Goal: Book appointment/travel/reservation

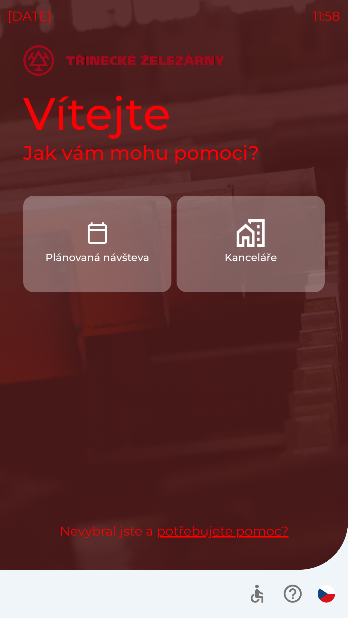
click at [279, 258] on button "Kanceláře" at bounding box center [250, 244] width 148 height 97
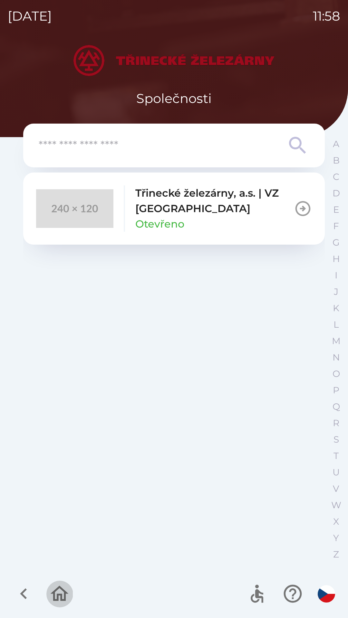
click at [60, 600] on icon "button" at bounding box center [60, 594] width 22 height 22
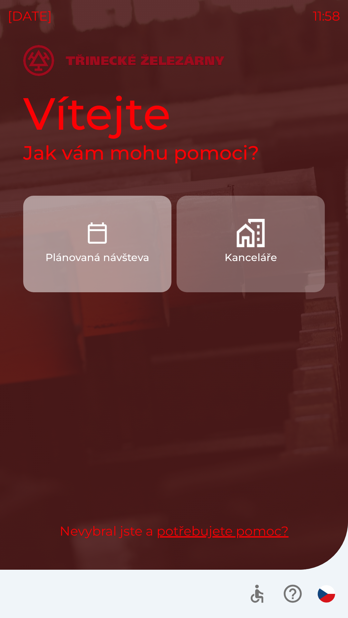
click at [110, 250] on button "Plánovaná návšteva" at bounding box center [97, 244] width 148 height 97
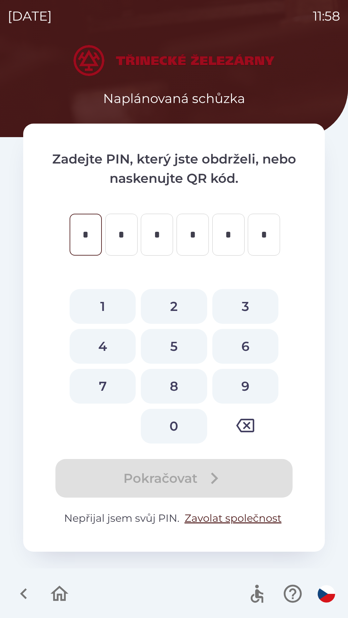
click at [249, 383] on button "9" at bounding box center [245, 386] width 66 height 35
type input "*"
click at [181, 426] on button "0" at bounding box center [174, 426] width 66 height 35
type input "*"
click at [253, 389] on button "9" at bounding box center [245, 386] width 66 height 35
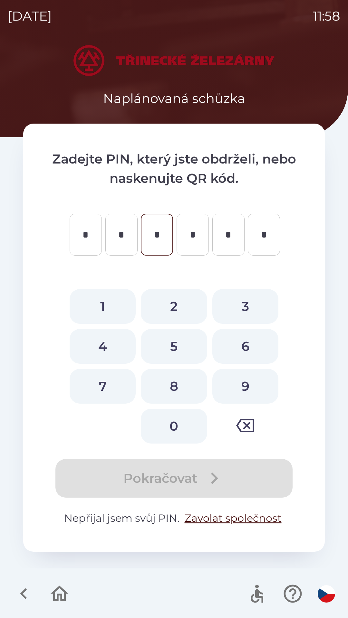
type input "*"
click at [175, 309] on button "2" at bounding box center [174, 306] width 66 height 35
type input "*"
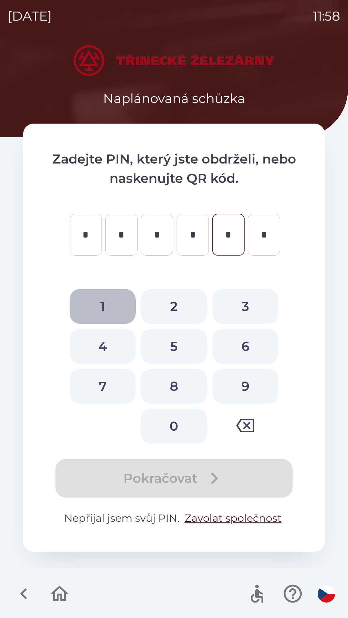
click at [109, 308] on button "1" at bounding box center [103, 306] width 66 height 35
type input "*"
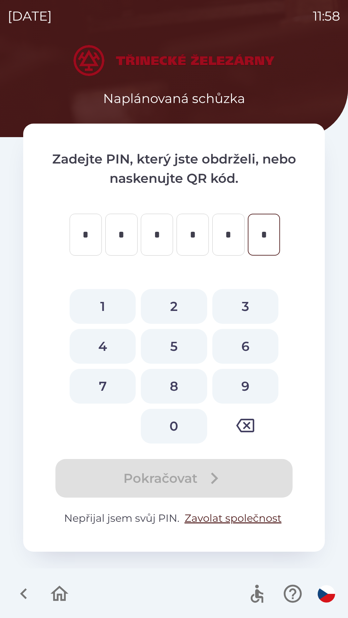
click at [237, 356] on button "6" at bounding box center [245, 346] width 66 height 35
type input "*"
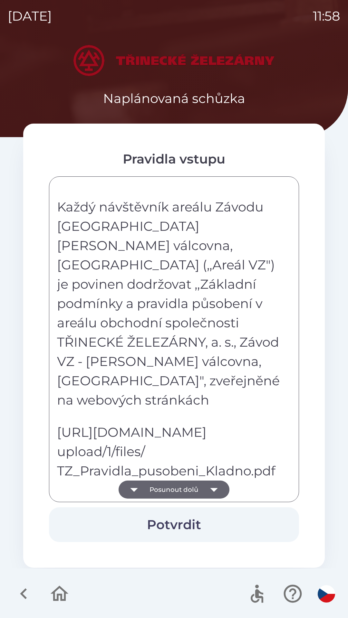
click at [63, 591] on icon "button" at bounding box center [60, 593] width 18 height 15
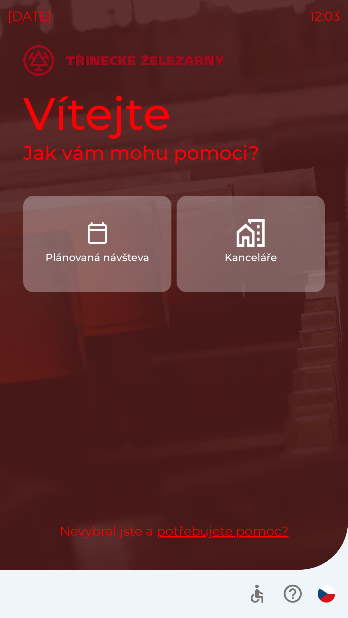
click at [126, 262] on p "Plánovaná návšteva" at bounding box center [97, 257] width 104 height 15
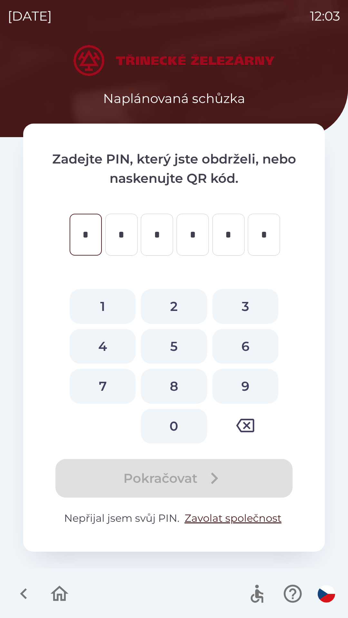
click at [247, 383] on button "9" at bounding box center [245, 386] width 66 height 35
type input "*"
click at [181, 429] on button "0" at bounding box center [174, 426] width 66 height 35
type input "*"
click at [243, 388] on button "9" at bounding box center [245, 386] width 66 height 35
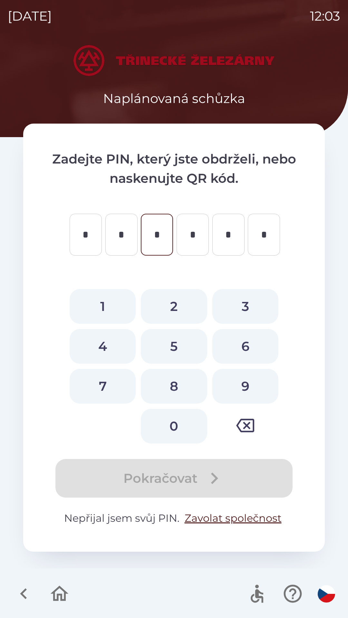
type input "*"
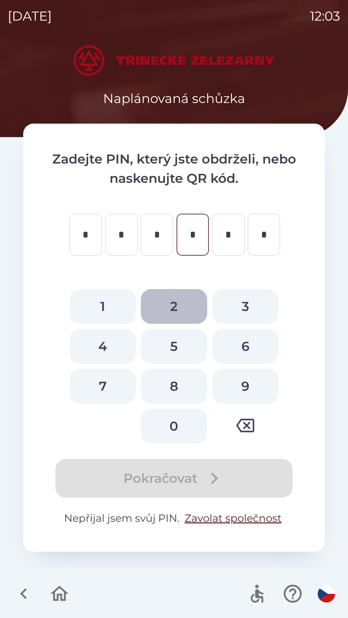
click at [178, 307] on button "2" at bounding box center [174, 306] width 66 height 35
type input "*"
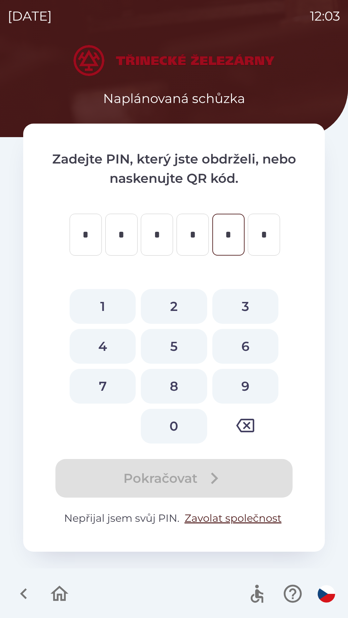
click at [109, 308] on button "1" at bounding box center [103, 306] width 66 height 35
type input "*"
click at [248, 344] on button "6" at bounding box center [245, 346] width 66 height 35
type input "*"
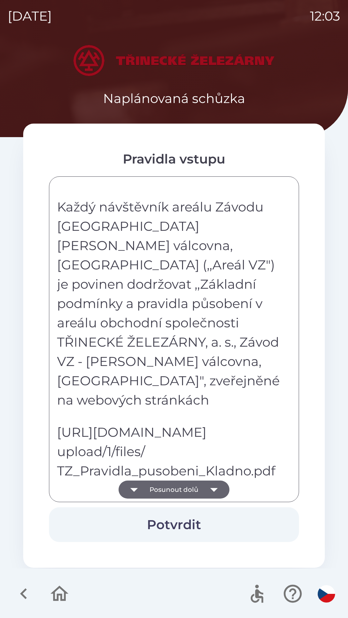
click at [144, 494] on button "Posunout dolů" at bounding box center [173, 490] width 111 height 18
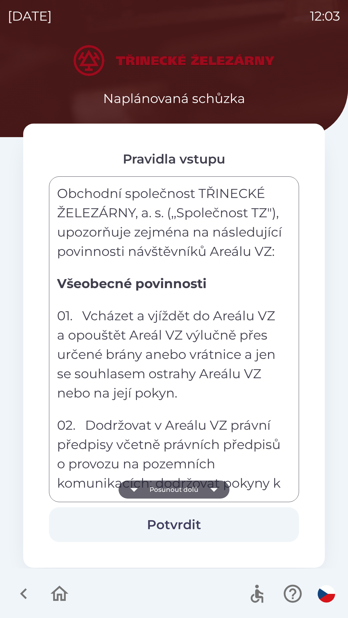
click at [145, 486] on button "Posunout dolů" at bounding box center [173, 490] width 111 height 18
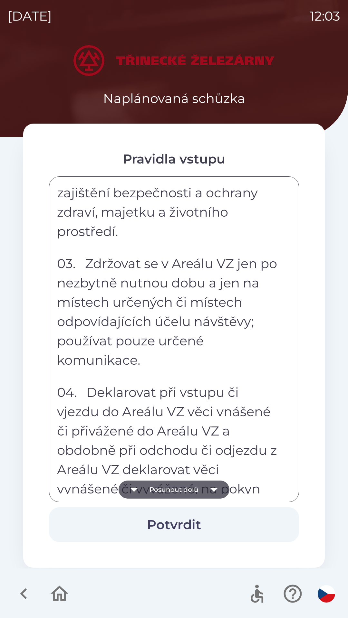
click at [145, 491] on button "Posunout dolů" at bounding box center [173, 490] width 111 height 18
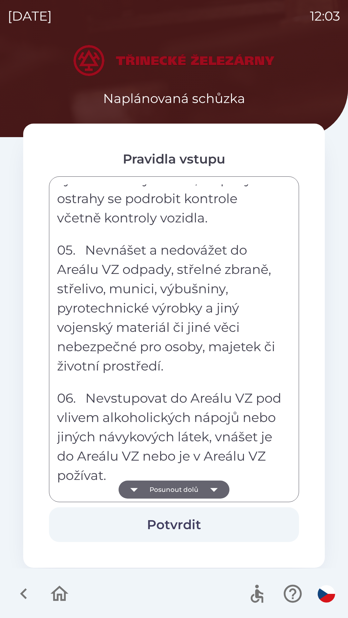
click at [138, 485] on icon "button" at bounding box center [134, 490] width 18 height 18
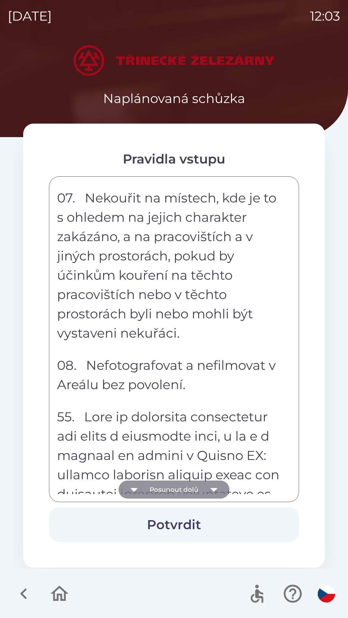
click at [148, 487] on button "Posunout dolů" at bounding box center [173, 490] width 111 height 18
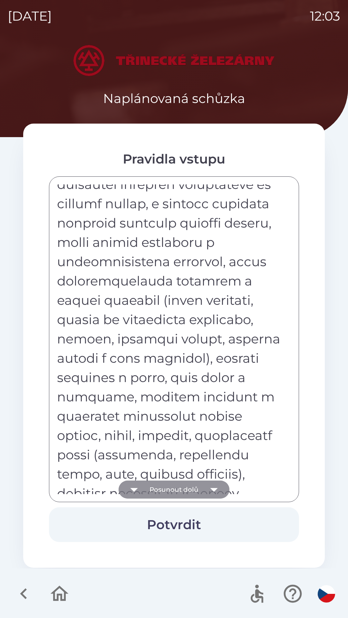
click at [149, 486] on button "Posunout dolů" at bounding box center [173, 490] width 111 height 18
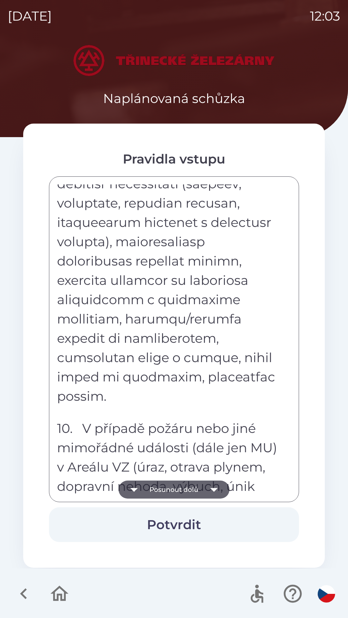
click at [150, 488] on button "Posunout dolů" at bounding box center [173, 490] width 111 height 18
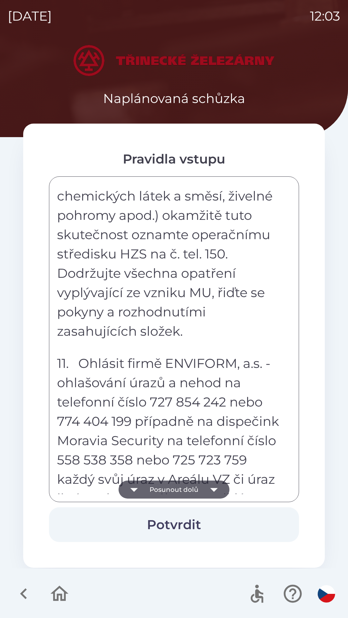
click at [149, 488] on button "Posunout dolů" at bounding box center [173, 490] width 111 height 18
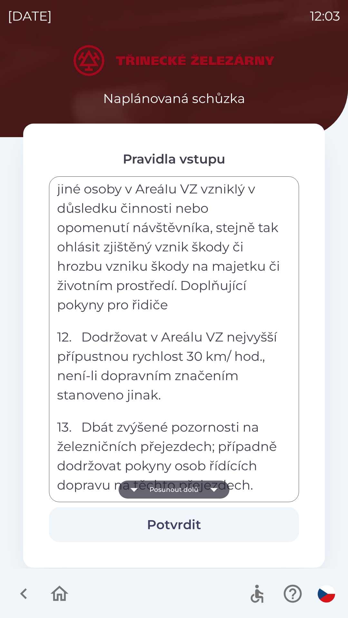
click at [149, 488] on button "Posunout dolů" at bounding box center [173, 490] width 111 height 18
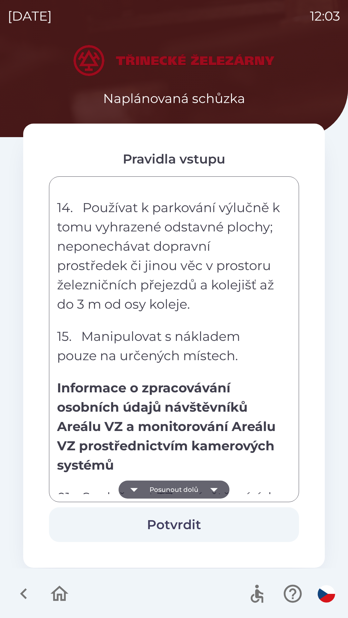
click at [148, 487] on button "Posunout dolů" at bounding box center [173, 490] width 111 height 18
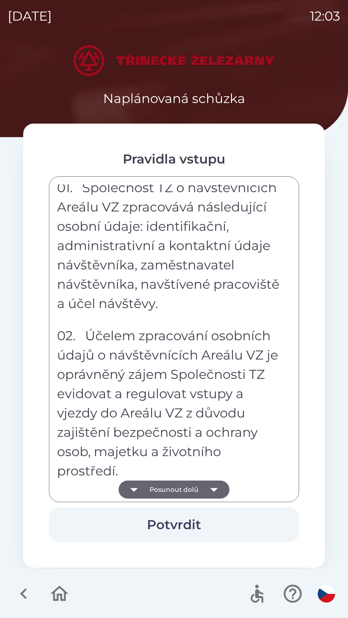
click at [148, 488] on button "Posunout dolů" at bounding box center [173, 490] width 111 height 18
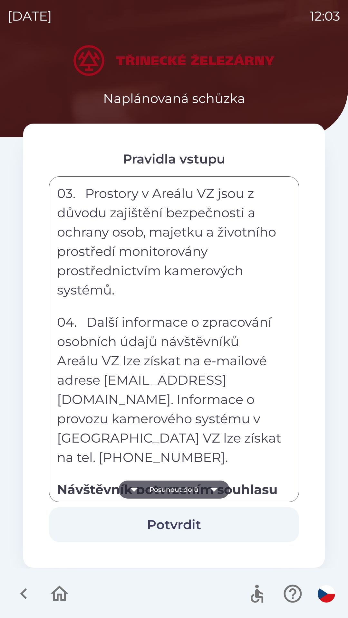
click at [151, 492] on button "Posunout dolů" at bounding box center [173, 490] width 111 height 18
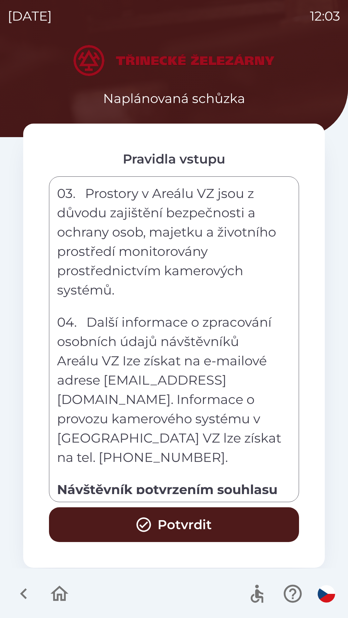
scroll to position [3561, 0]
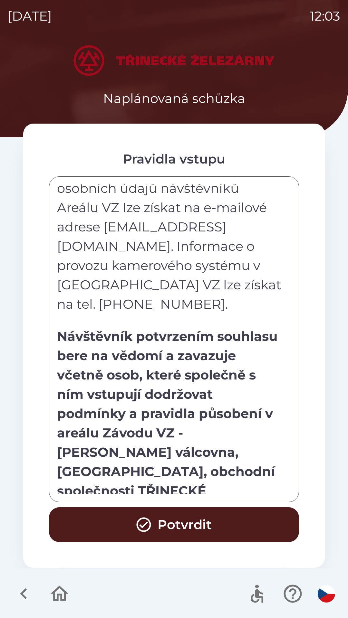
click at [150, 486] on div "Každý návštěvník areálu Závodu VZ - Sochorová válcovna, Kladno (,,Areál VZ") je…" at bounding box center [174, 340] width 234 height 310
click at [144, 518] on icon "button" at bounding box center [144, 525] width 14 height 14
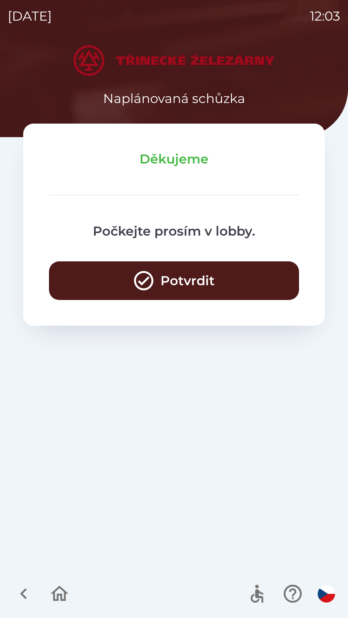
click at [230, 294] on button "Potvrdit" at bounding box center [174, 280] width 250 height 39
